Goal: Check status: Check status

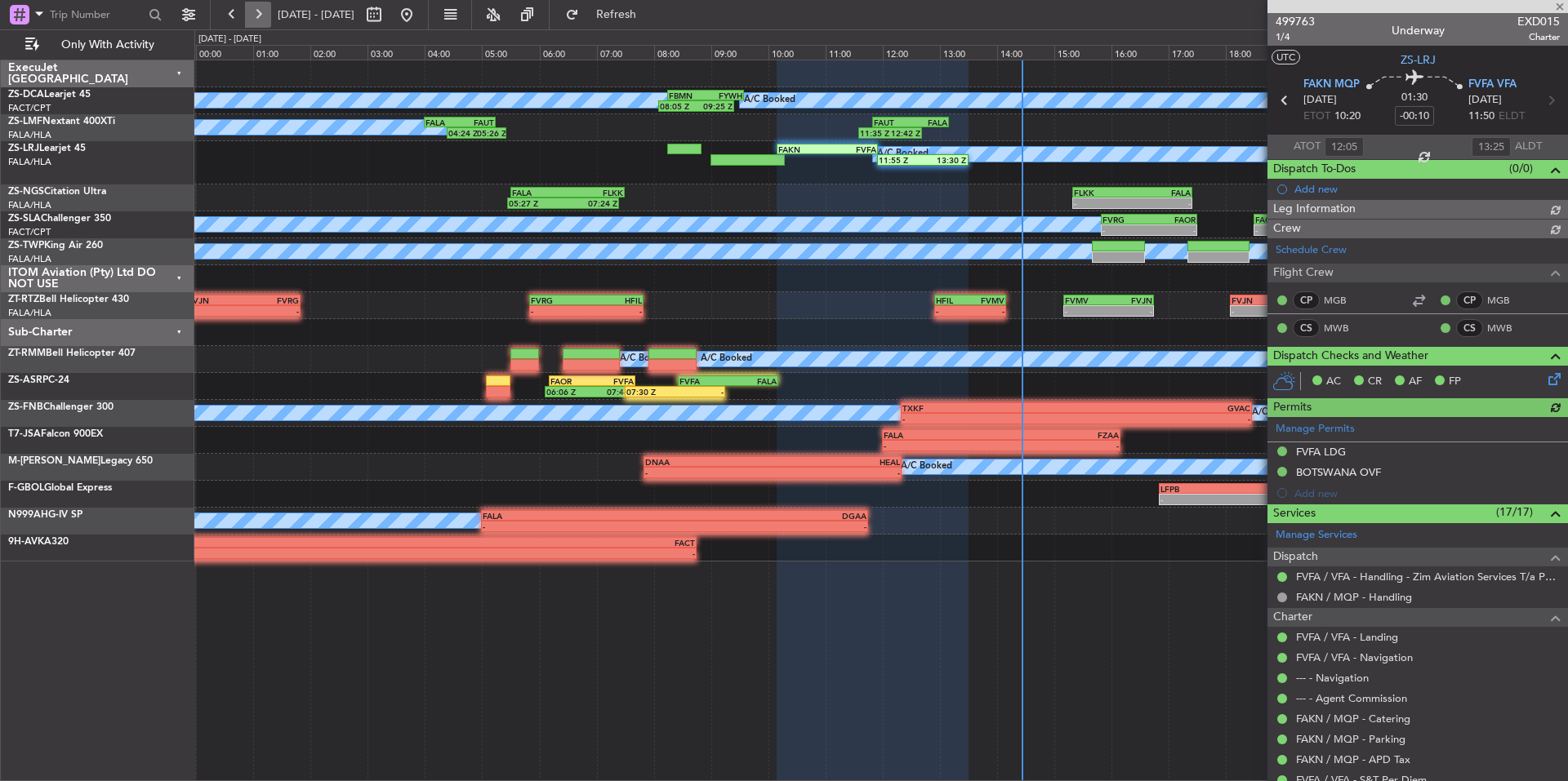
click at [255, 15] on button at bounding box center [258, 15] width 26 height 26
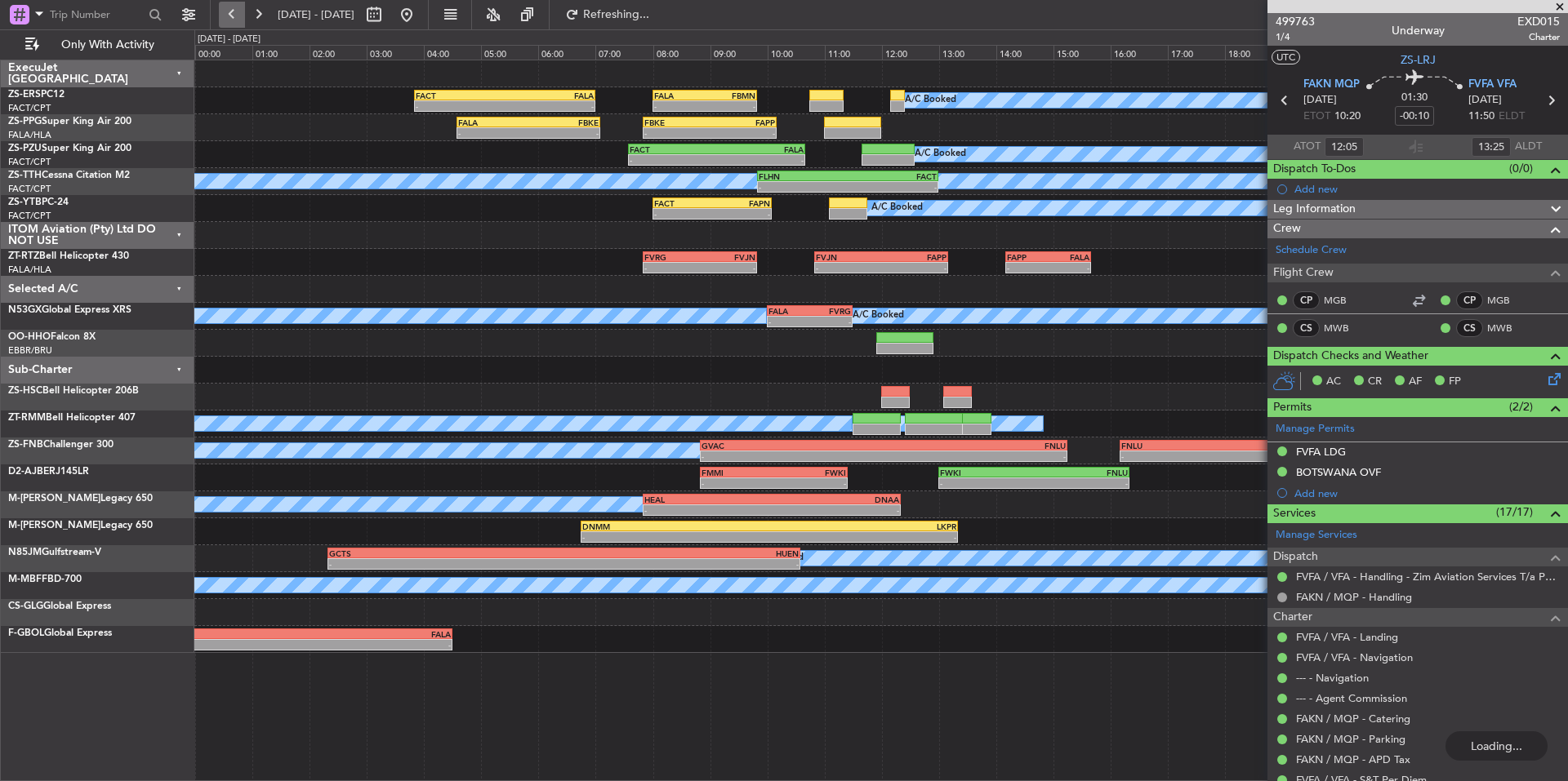
click at [229, 10] on button at bounding box center [231, 15] width 26 height 26
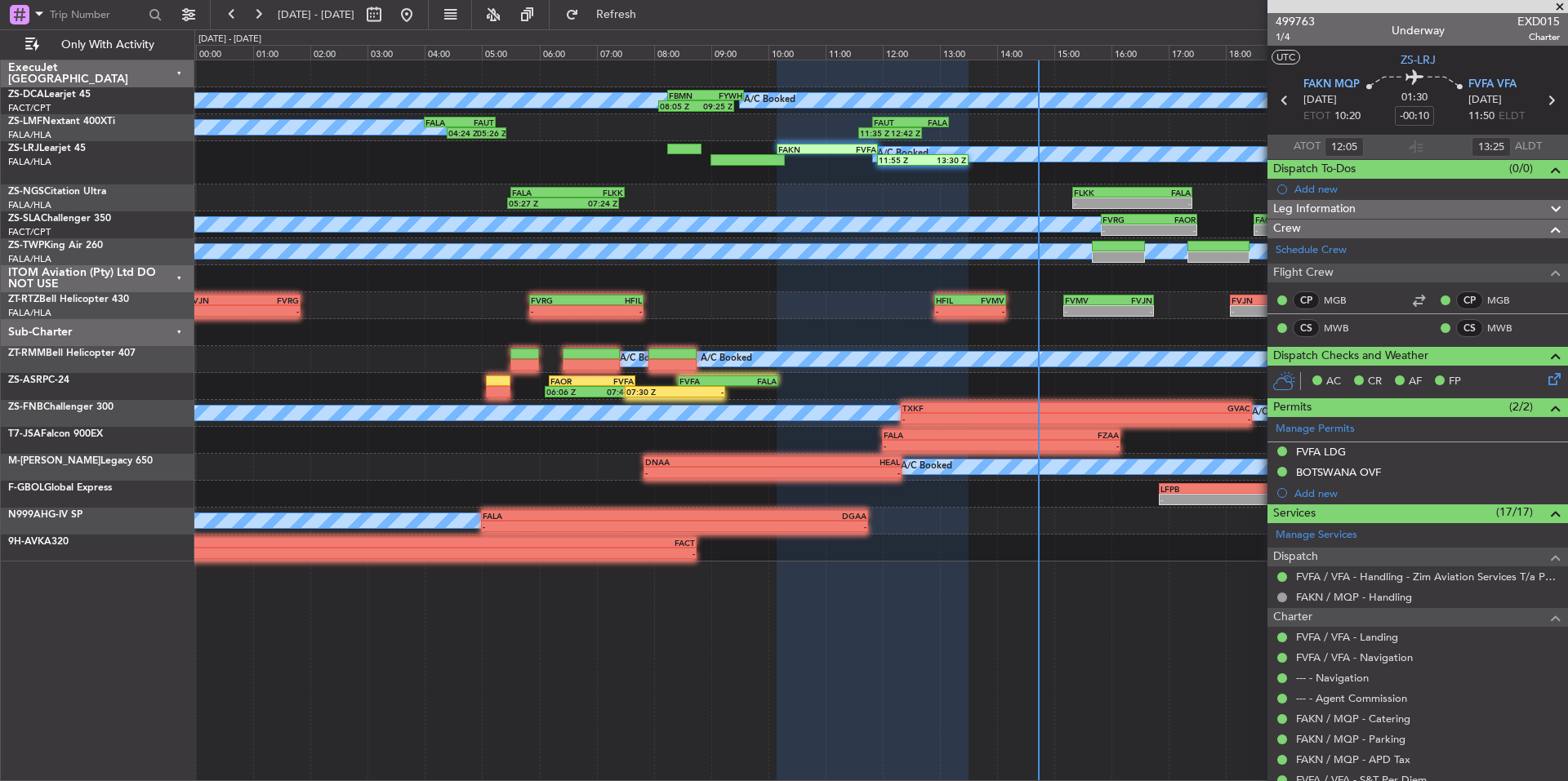
click at [1558, 3] on span at bounding box center [1560, 7] width 16 height 15
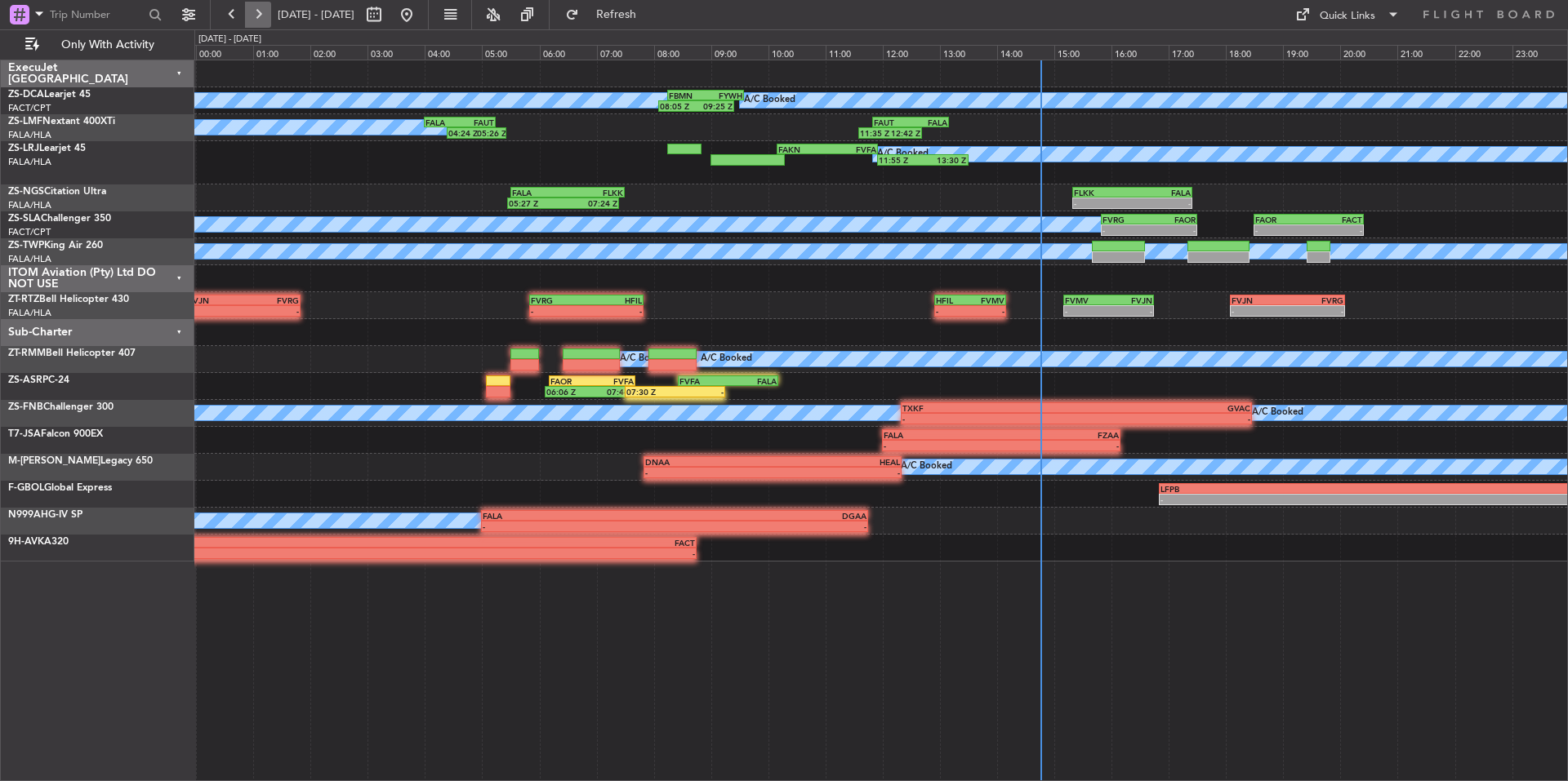
click at [263, 15] on button at bounding box center [258, 15] width 26 height 26
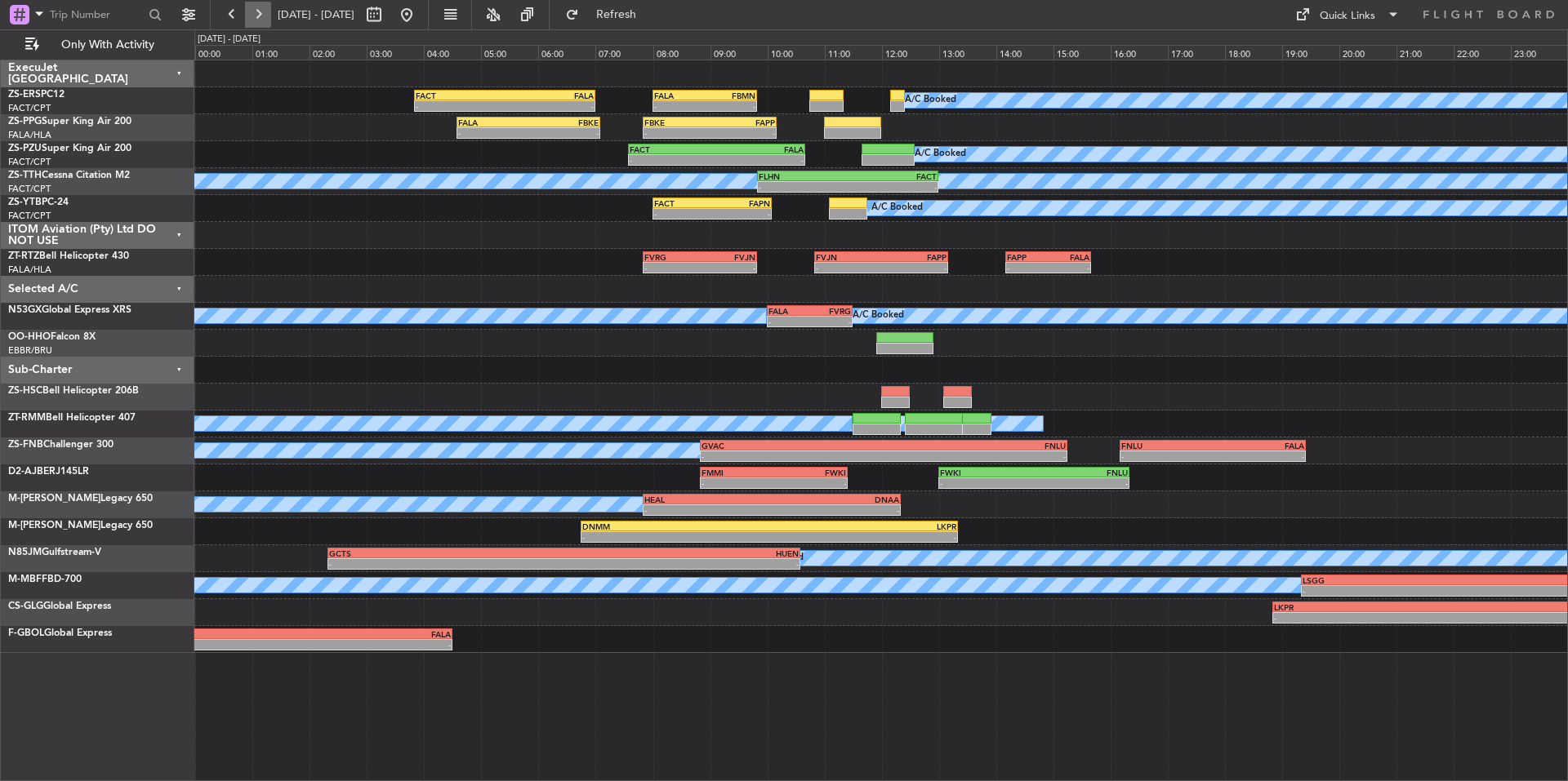
click at [263, 15] on button at bounding box center [258, 15] width 26 height 26
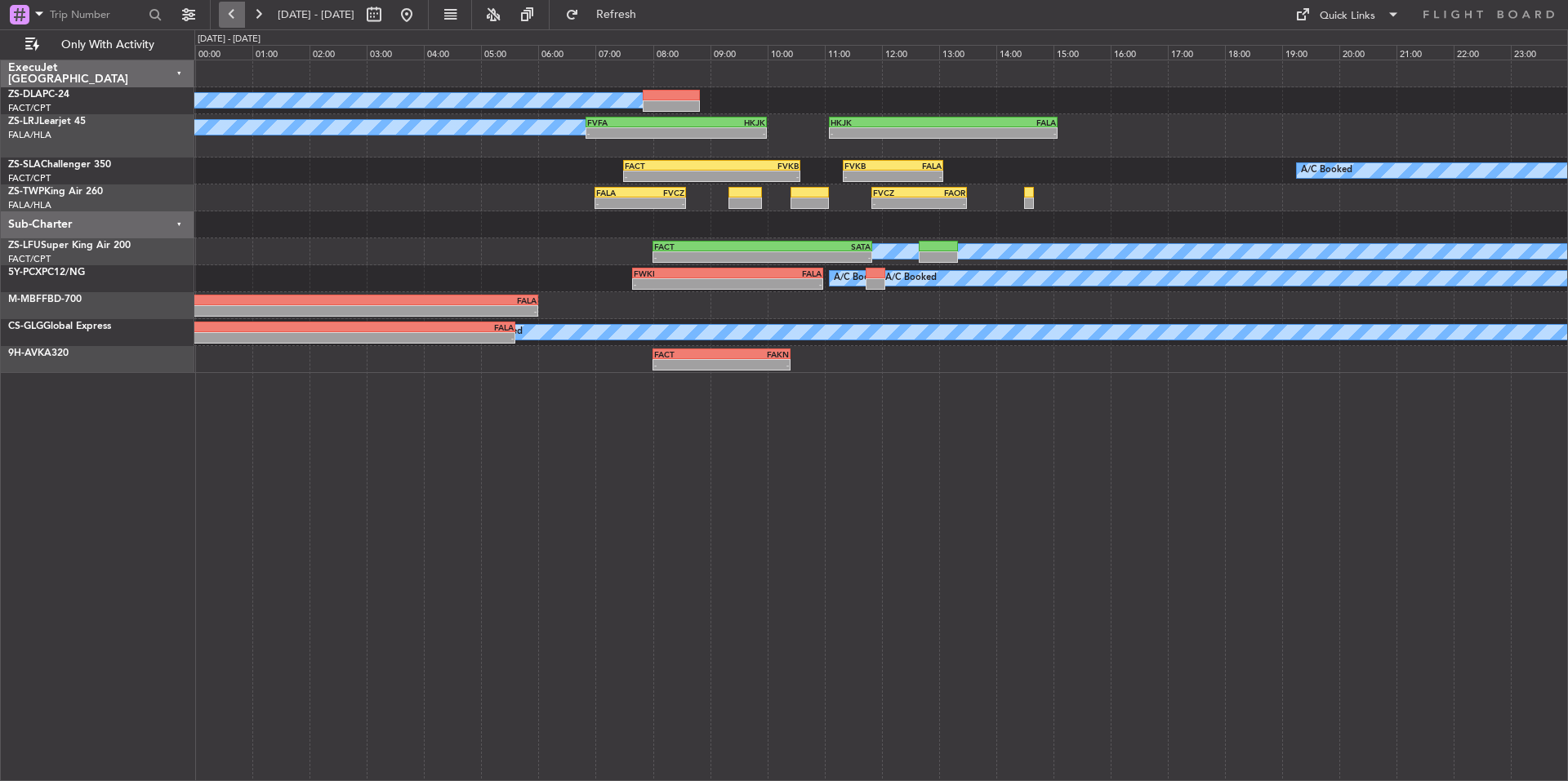
click at [235, 21] on button at bounding box center [231, 15] width 26 height 26
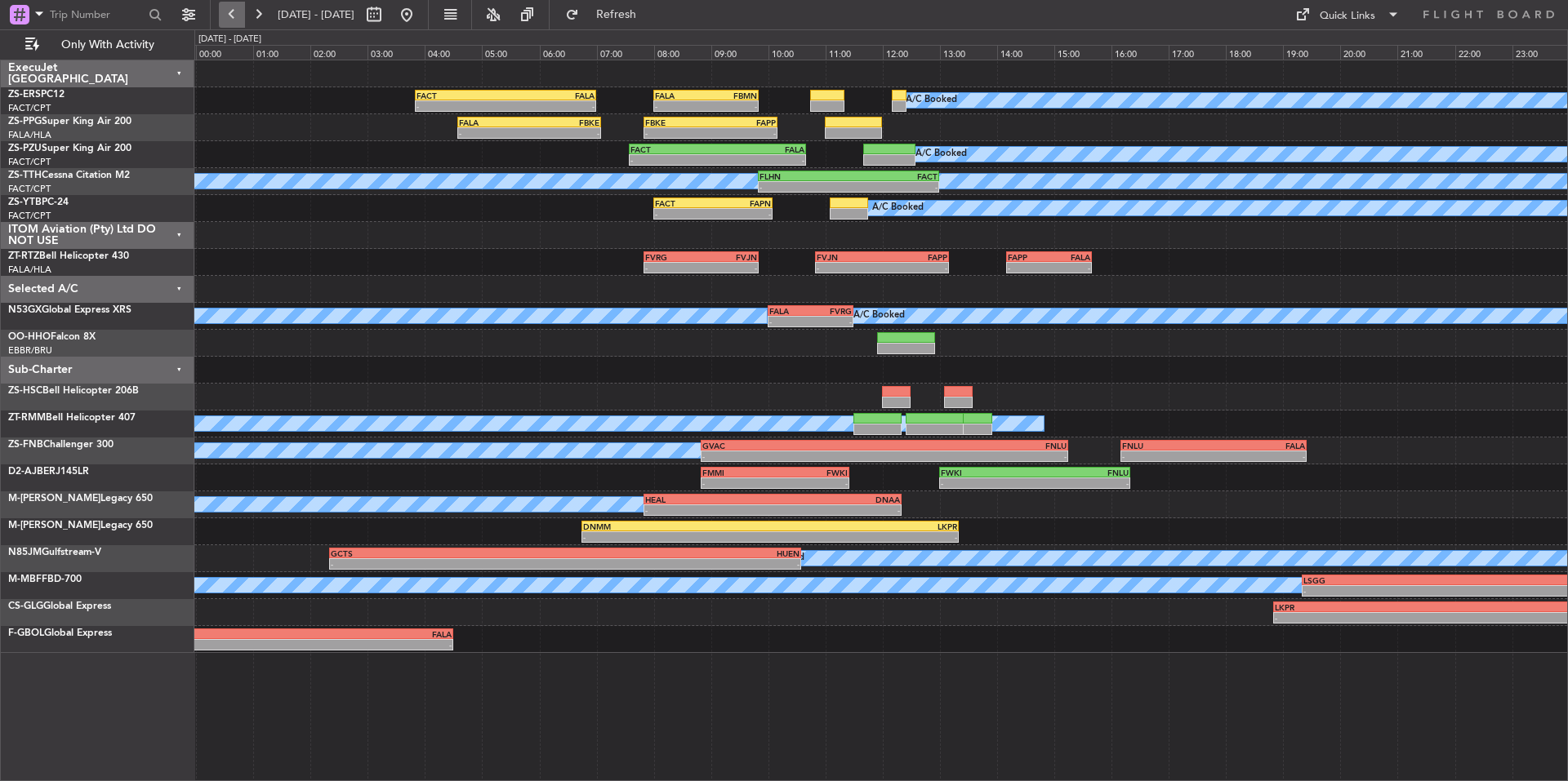
click at [235, 21] on button at bounding box center [231, 15] width 26 height 26
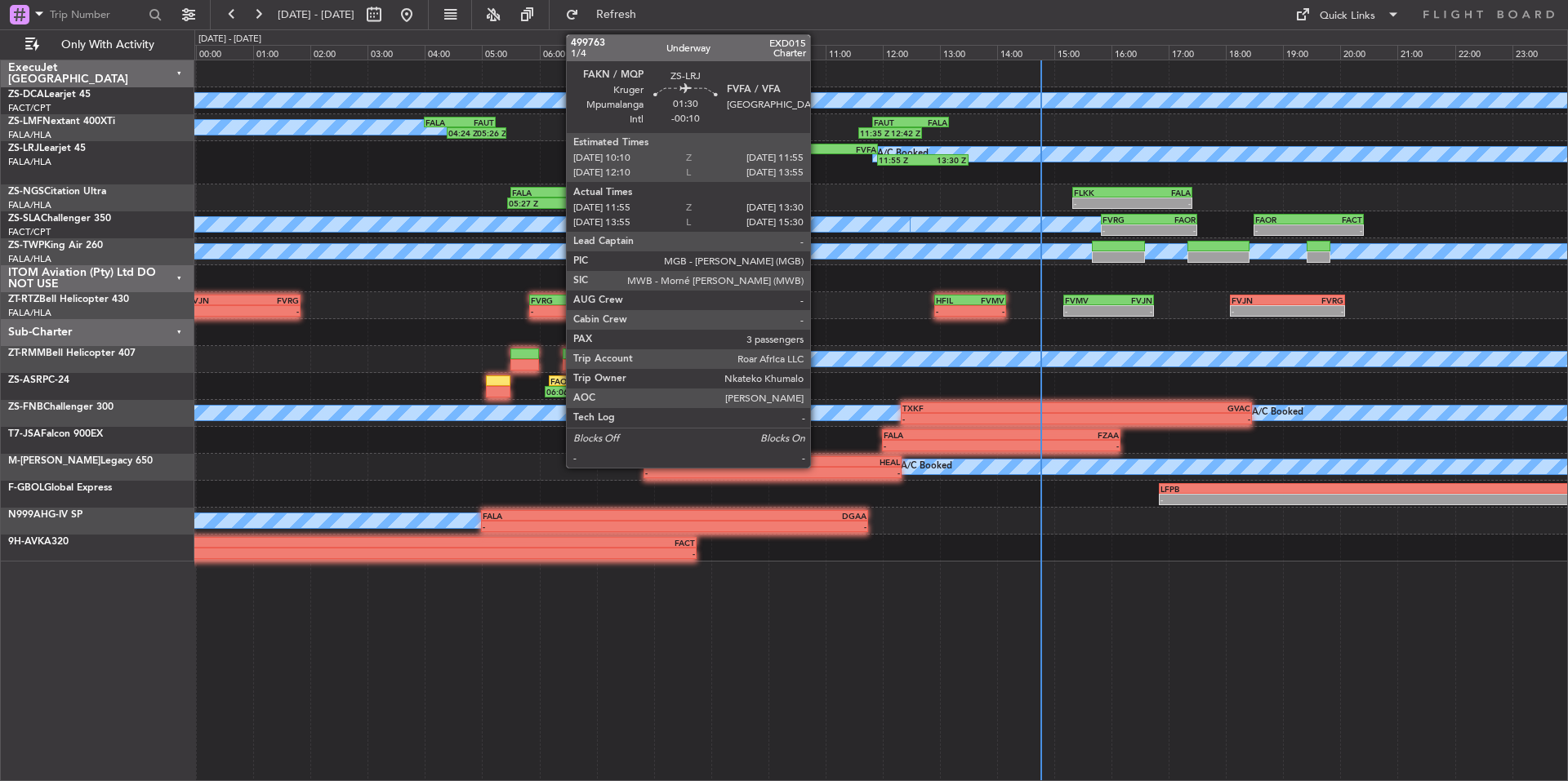
click at [818, 147] on div "FAKN" at bounding box center [803, 149] width 49 height 10
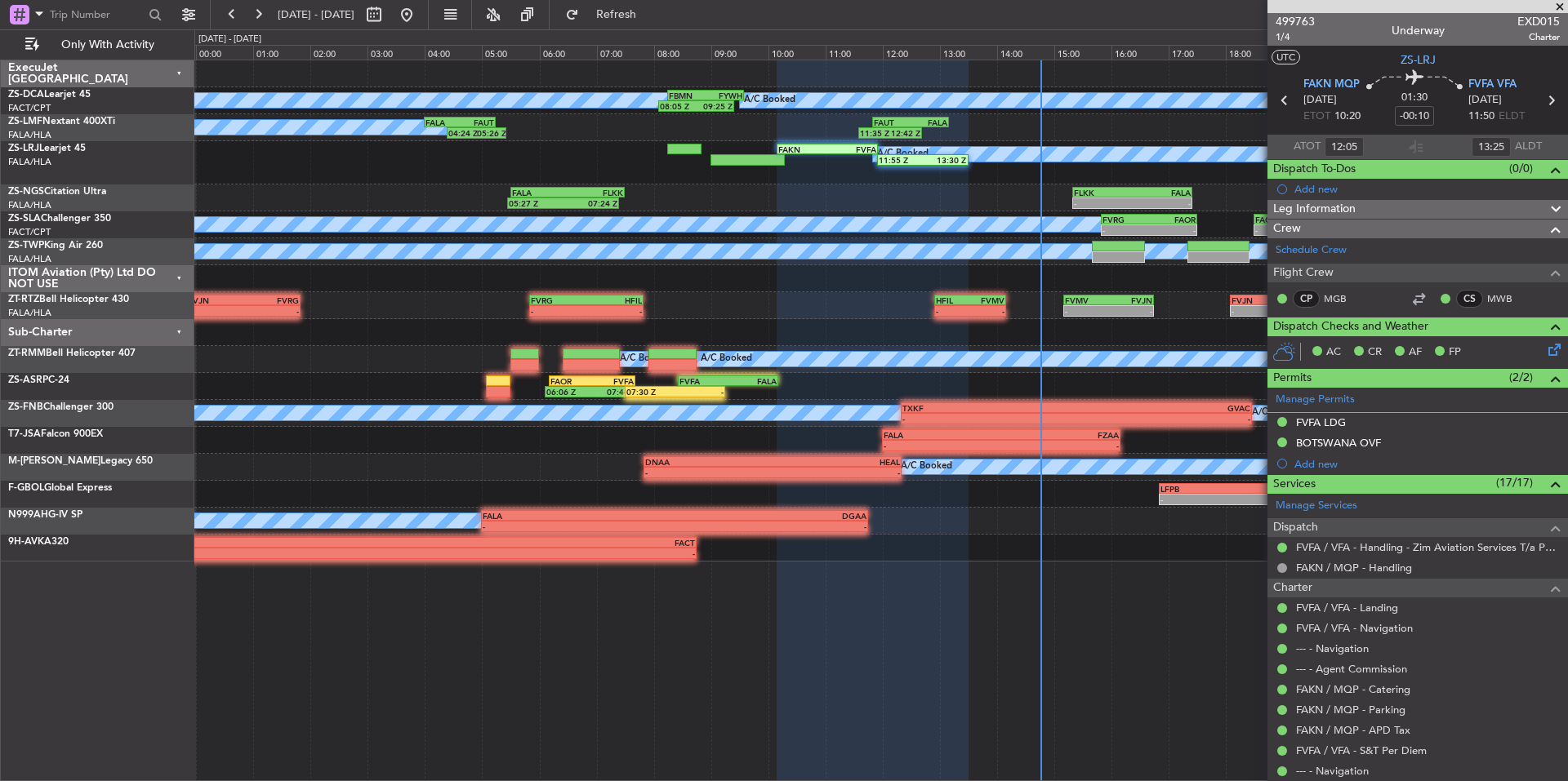
type input "14:05"
type input "15:25"
type input "12:05"
type input "13:25"
click at [1300, 16] on span "499763" at bounding box center [1295, 21] width 39 height 17
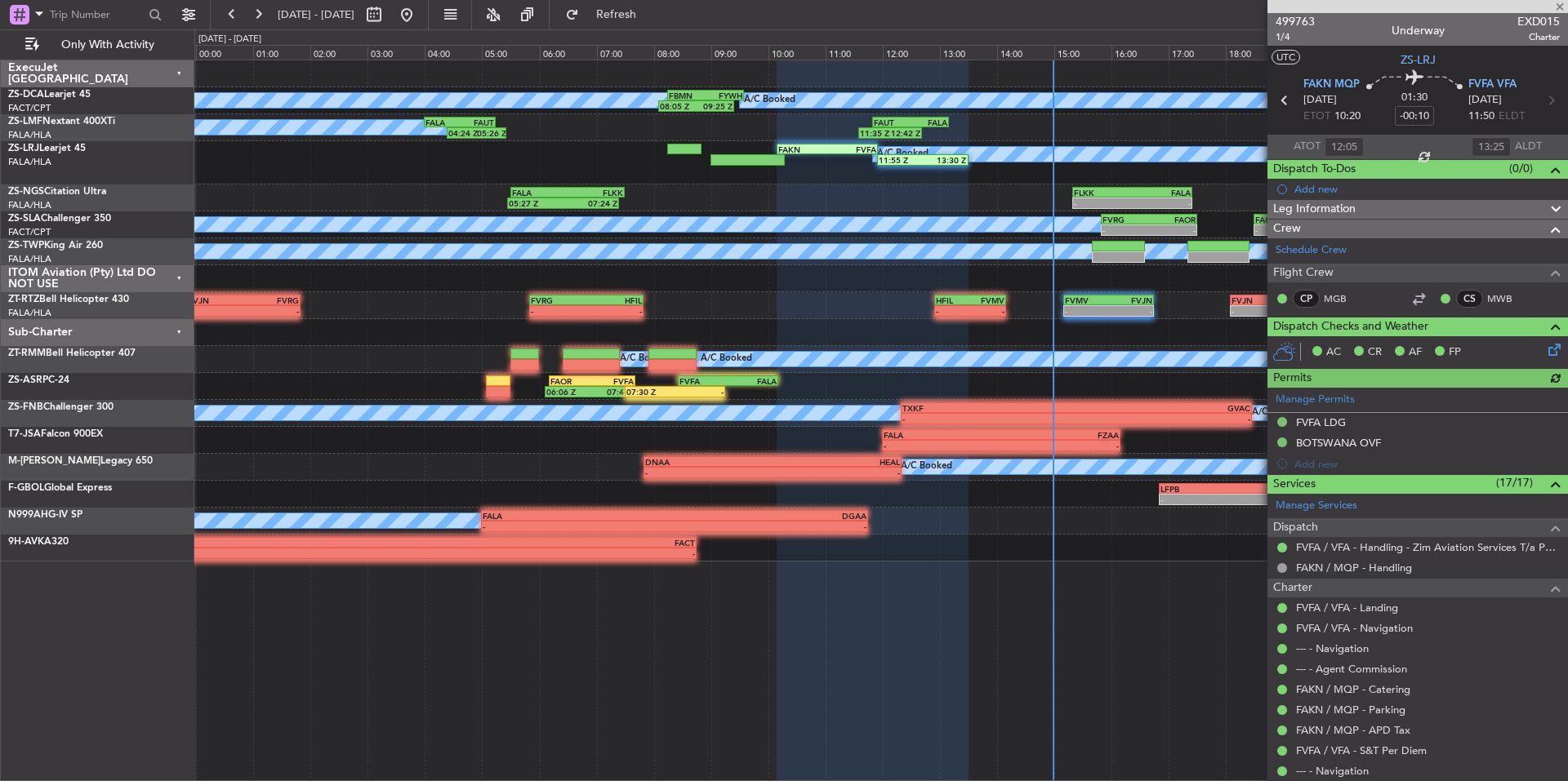
click at [1559, 6] on div at bounding box center [1418, 6] width 300 height 13
click at [1559, 6] on span at bounding box center [1560, 7] width 16 height 15
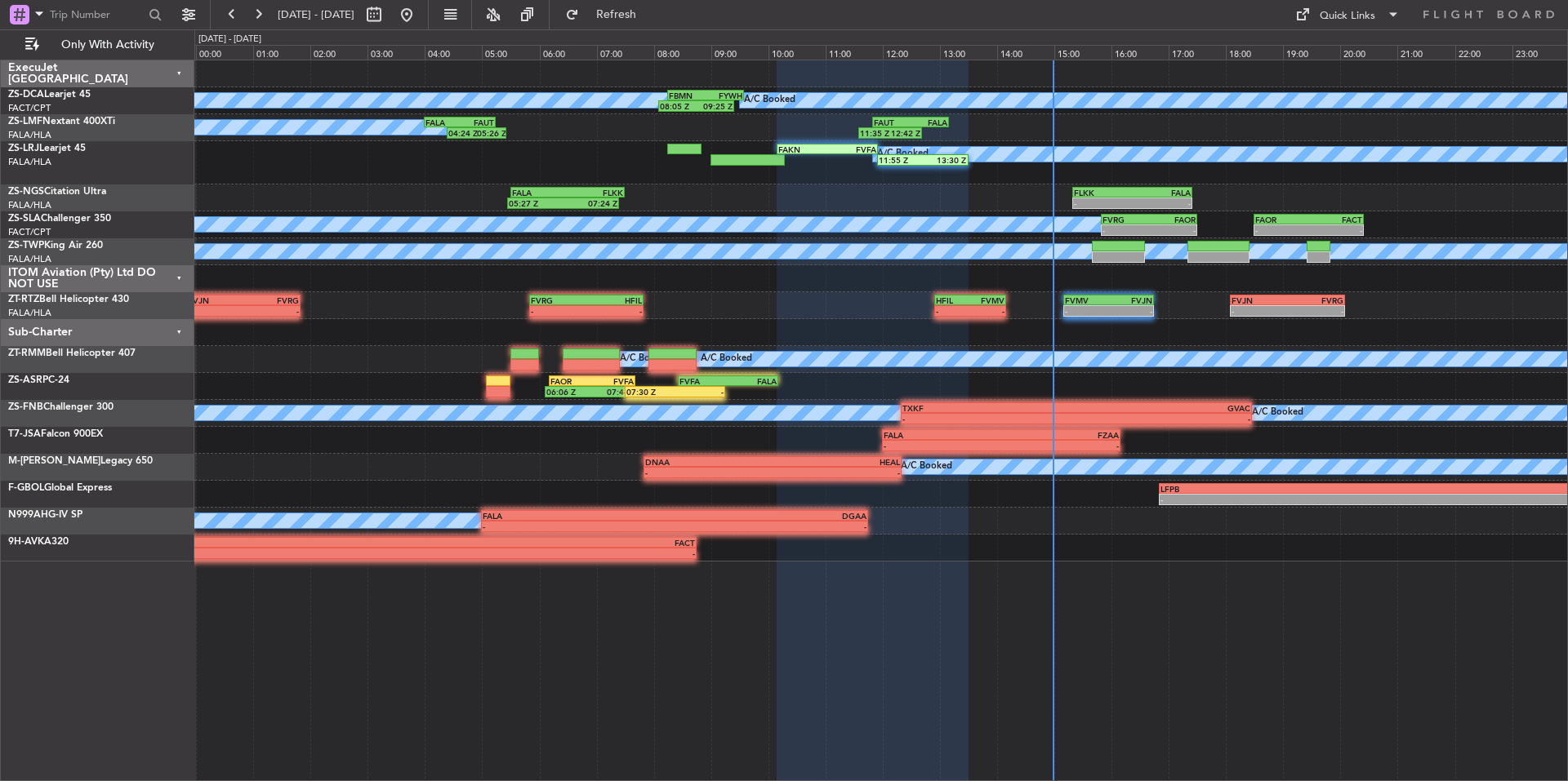
type input "0"
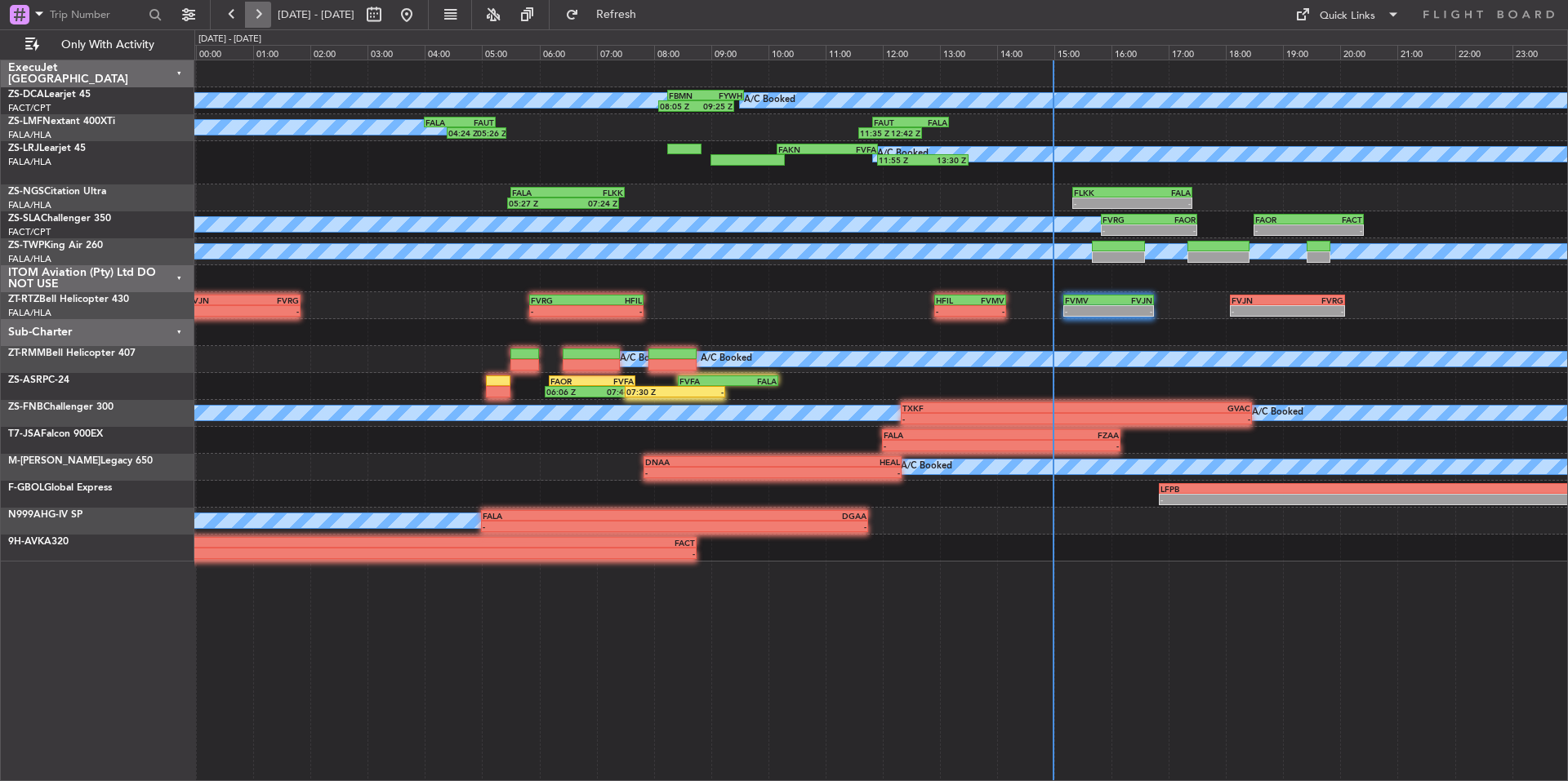
click at [249, 5] on button at bounding box center [258, 15] width 26 height 26
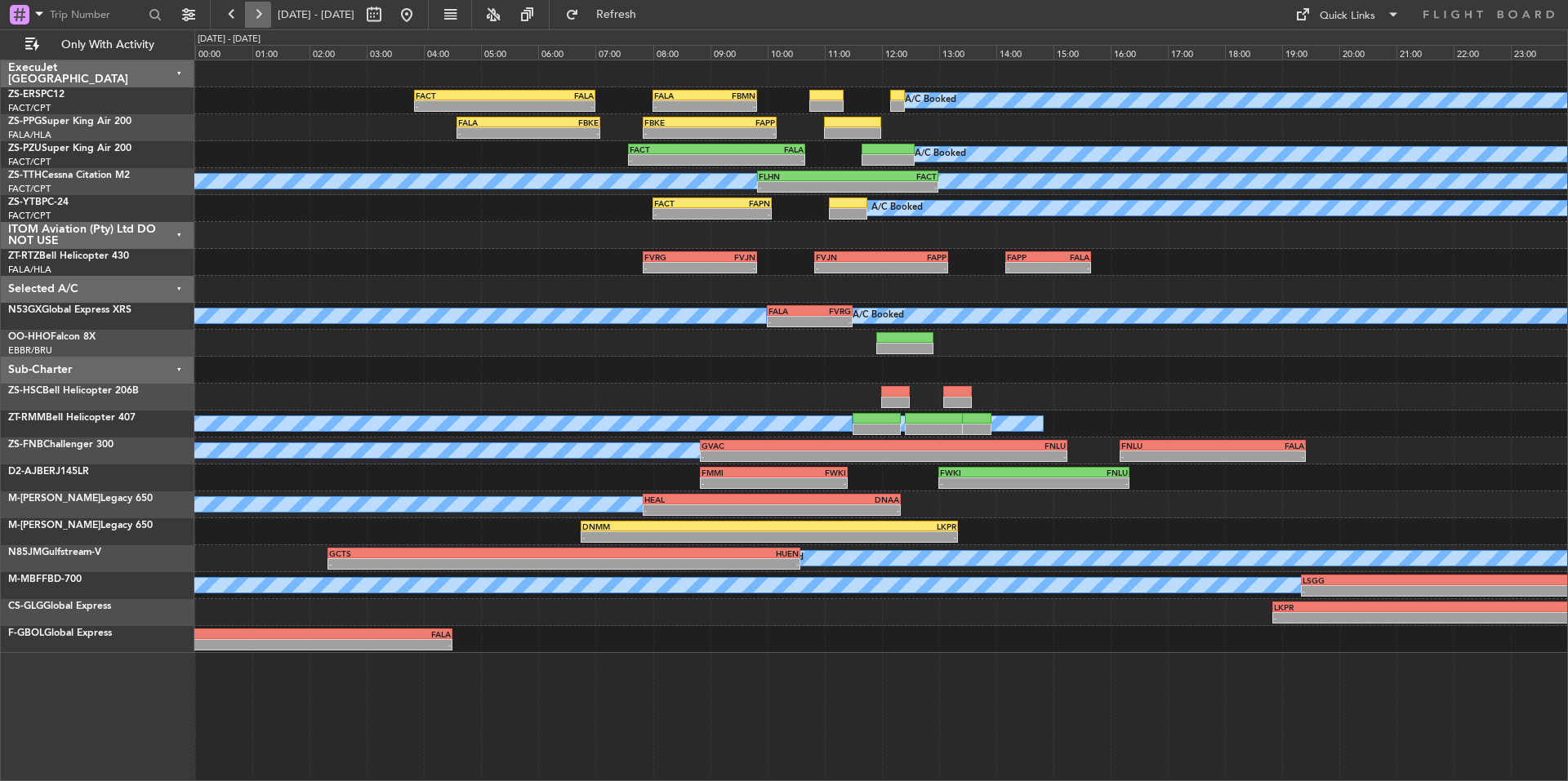
click at [249, 5] on button at bounding box center [258, 15] width 26 height 26
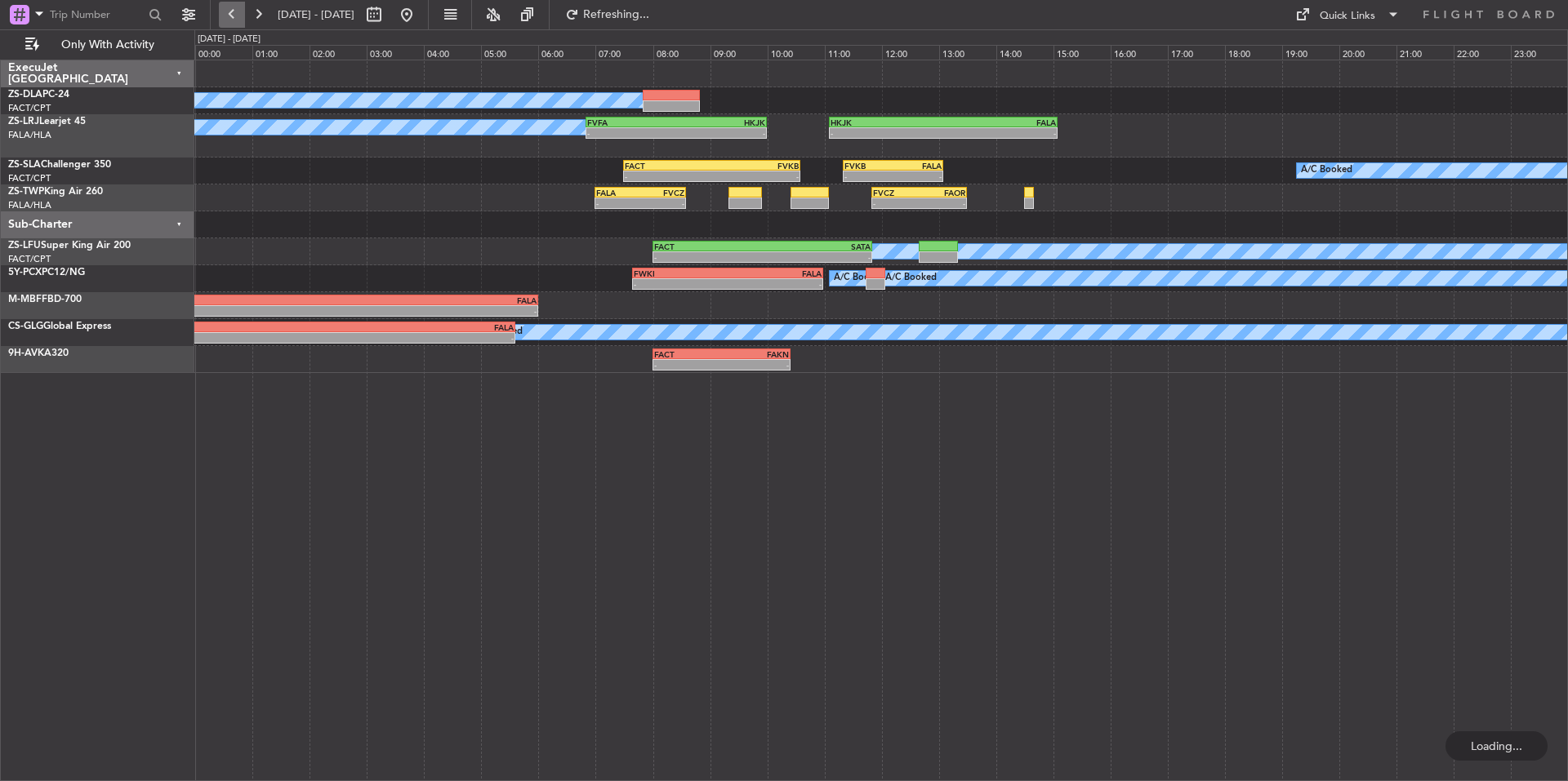
click at [226, 12] on button at bounding box center [231, 15] width 26 height 26
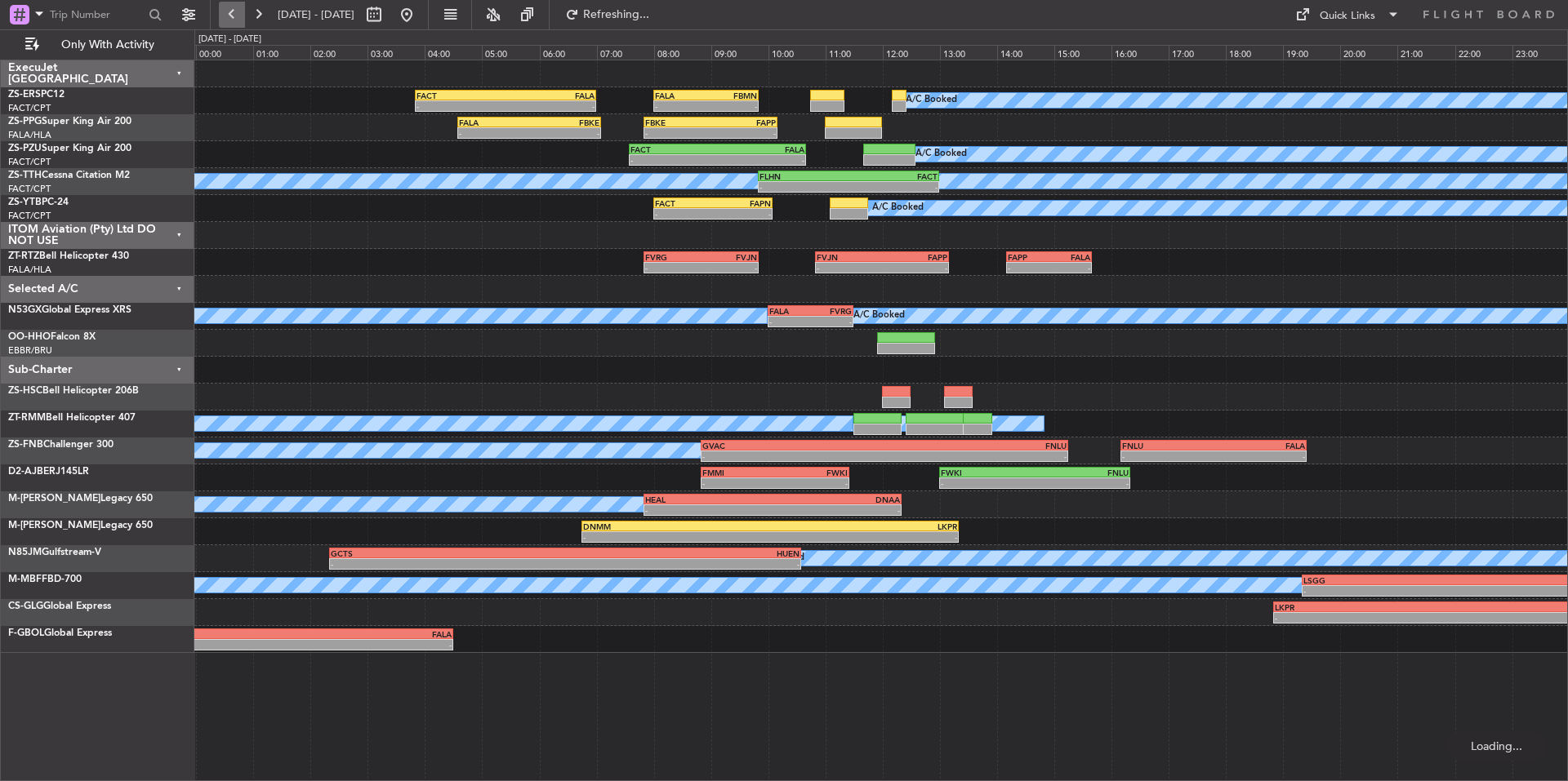
click at [233, 7] on button at bounding box center [231, 15] width 26 height 26
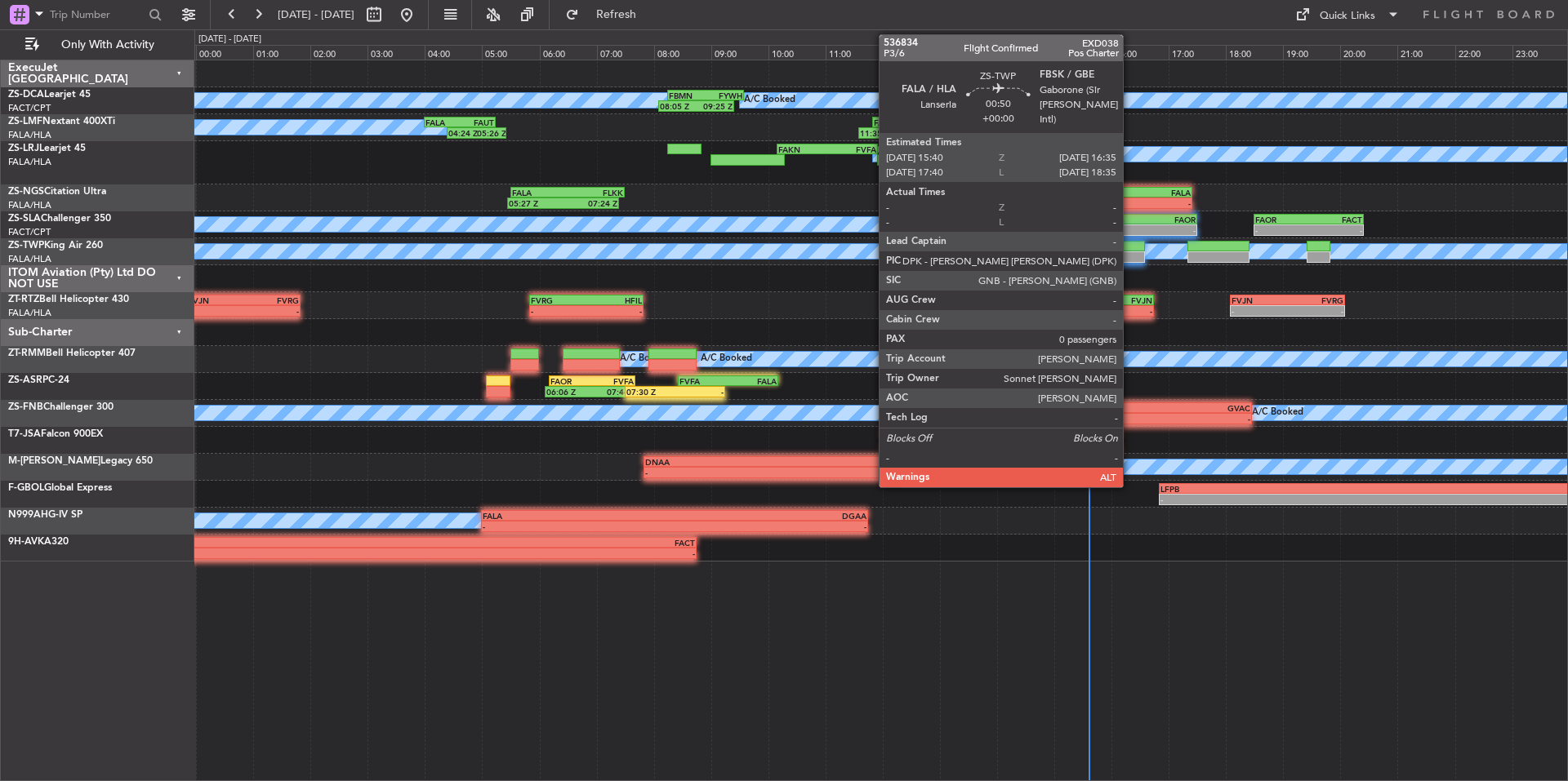
click at [1131, 245] on div at bounding box center [1118, 247] width 53 height 12
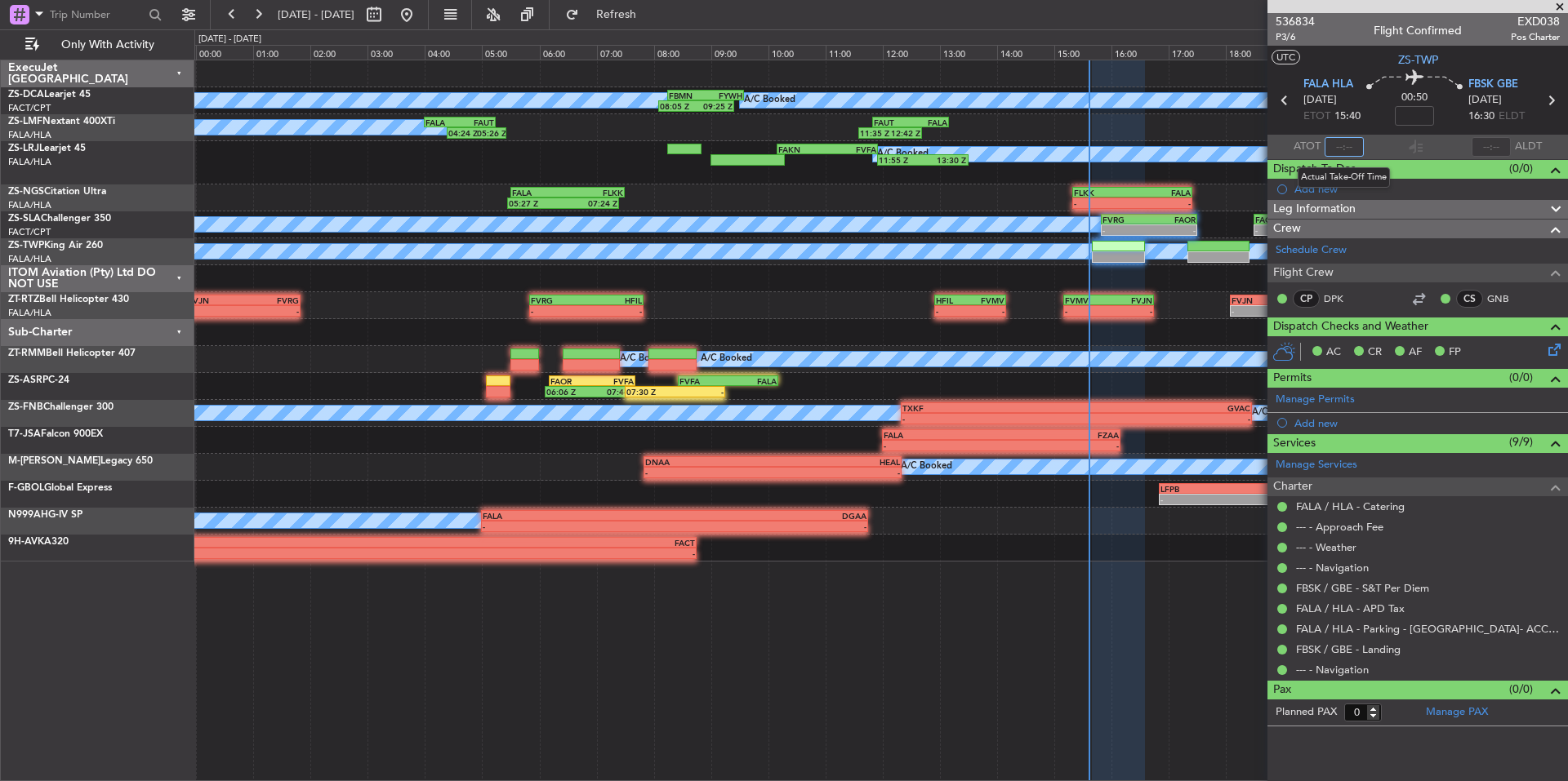
click at [1351, 147] on input "text" at bounding box center [1344, 147] width 39 height 20
type input "15:35"
click at [1554, 7] on span at bounding box center [1560, 7] width 16 height 15
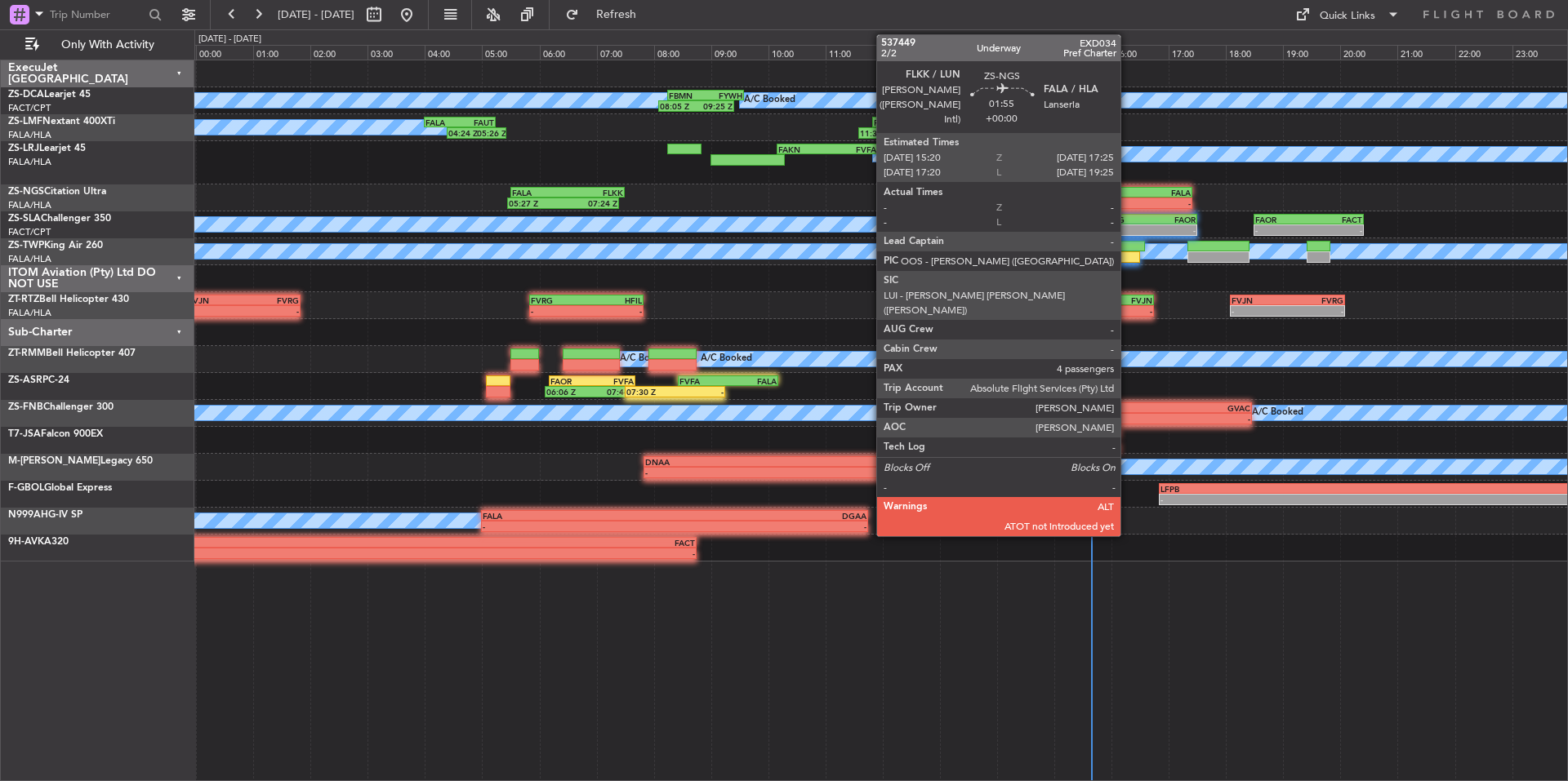
click at [1128, 198] on div "- -" at bounding box center [1132, 203] width 119 height 12
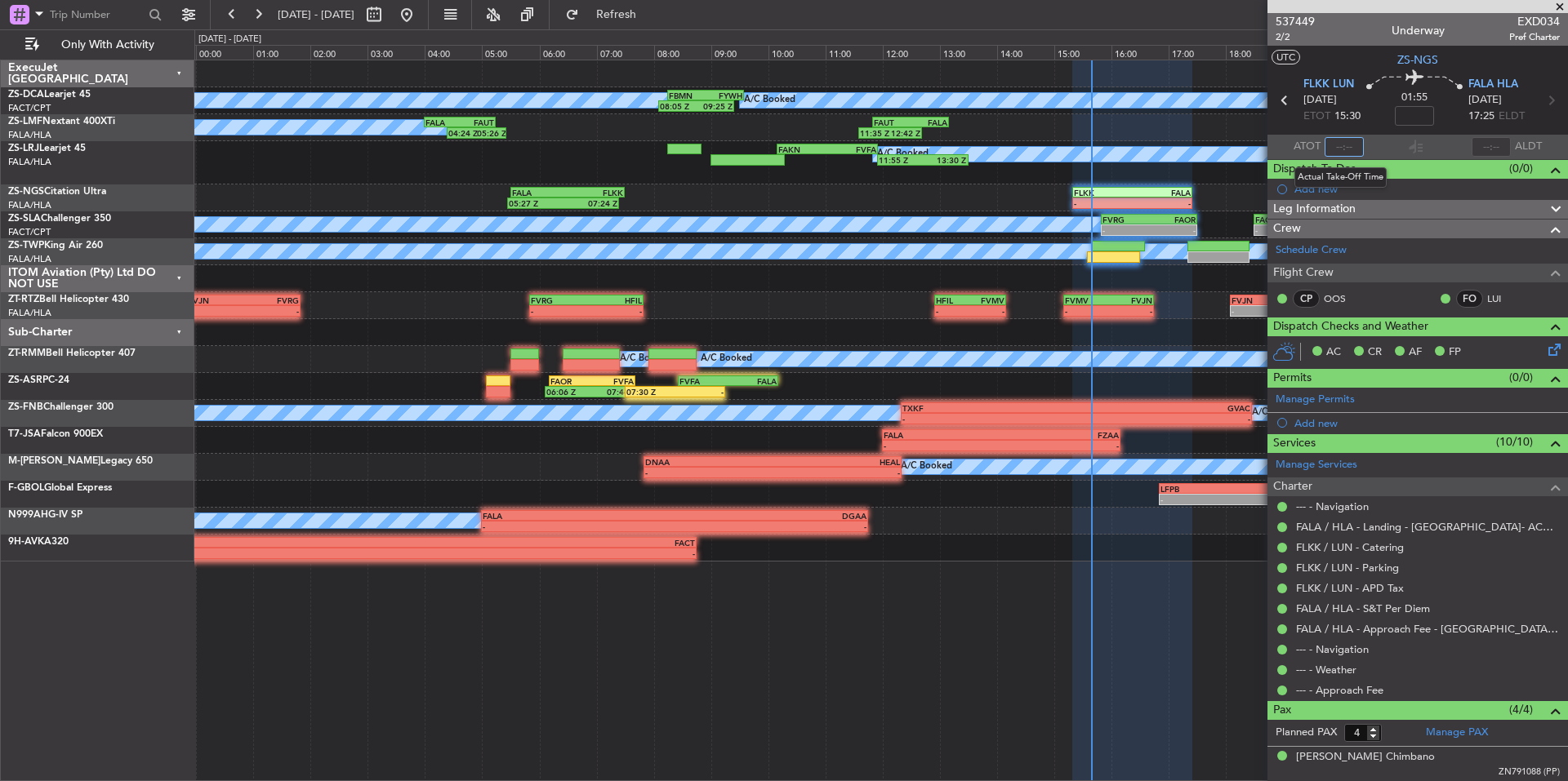
click at [1345, 143] on input "text" at bounding box center [1344, 147] width 39 height 20
type input "15:28"
click at [1559, 2] on span at bounding box center [1560, 7] width 16 height 15
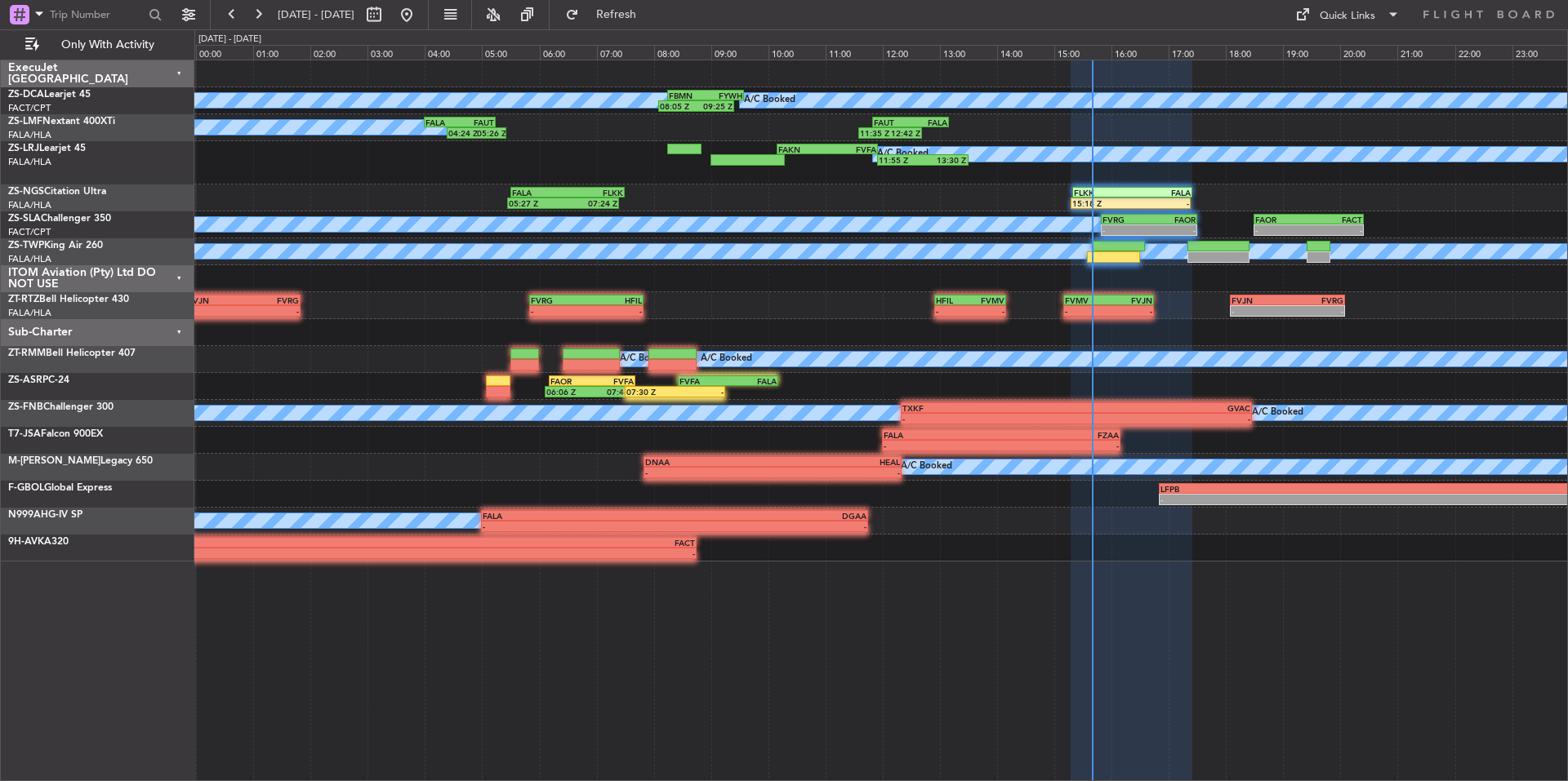
type input "0"
